Goal: Entertainment & Leisure: Consume media (video, audio)

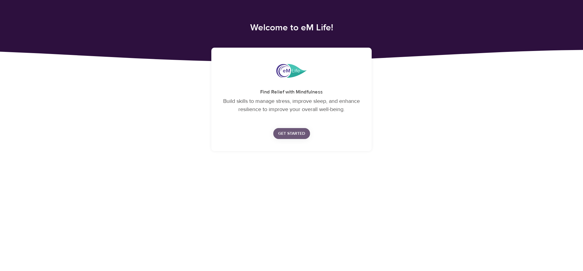
click at [287, 134] on span "Get Started" at bounding box center [291, 134] width 27 height 8
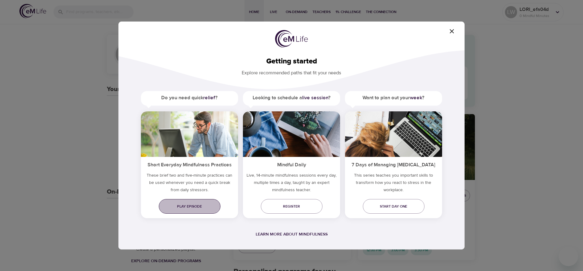
click at [195, 206] on span "Play episode" at bounding box center [190, 206] width 52 height 6
